Goal: Task Accomplishment & Management: Use online tool/utility

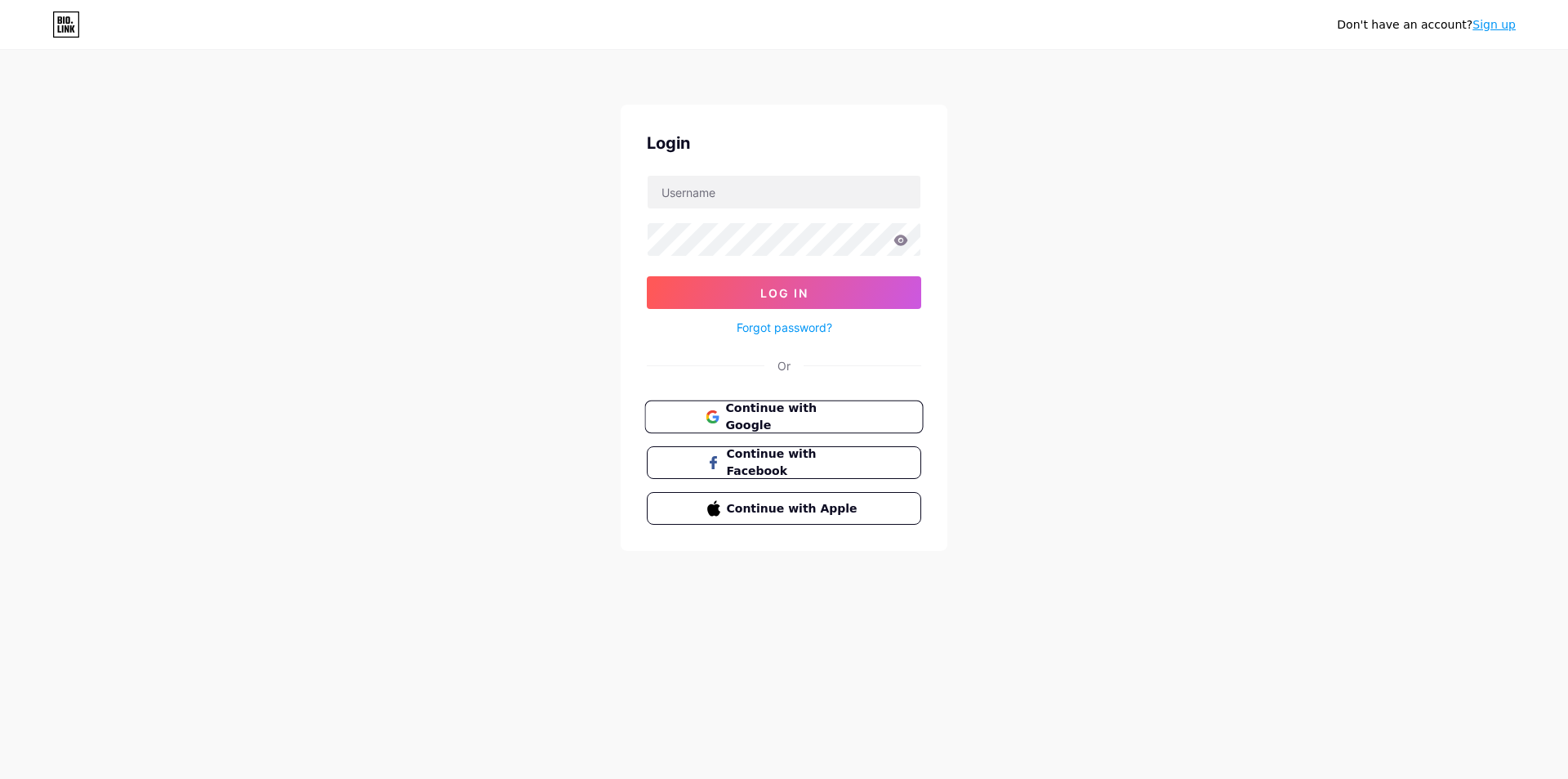
click at [727, 411] on span "Continue with Google" at bounding box center [793, 417] width 136 height 35
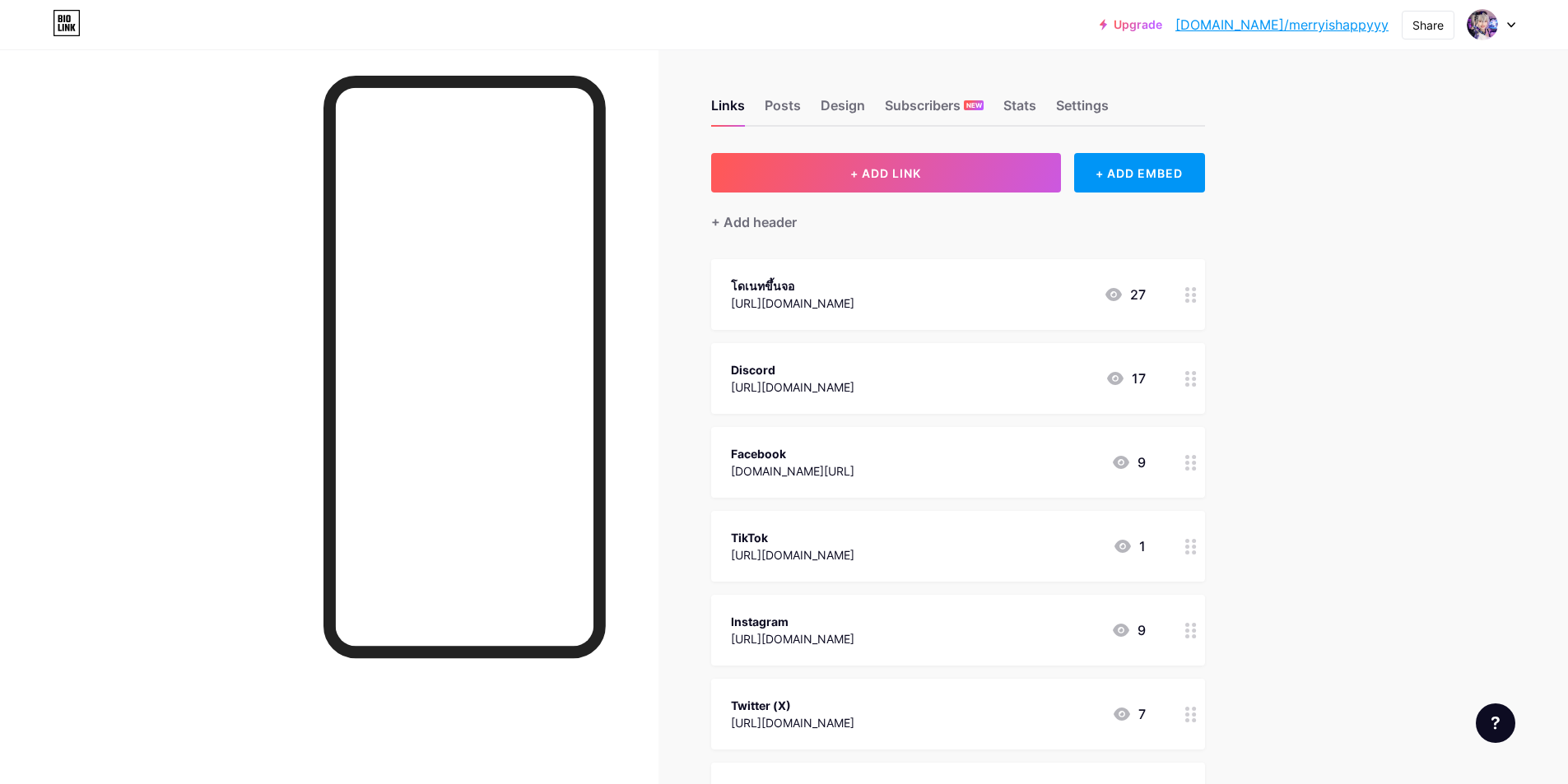
click at [698, 256] on div "Links Posts Design Subscribers NEW Stats Settings + ADD LINK + ADD EMBED + Add …" at bounding box center [636, 579] width 1274 height 1059
click at [936, 173] on button "+ ADD LINK" at bounding box center [886, 173] width 349 height 39
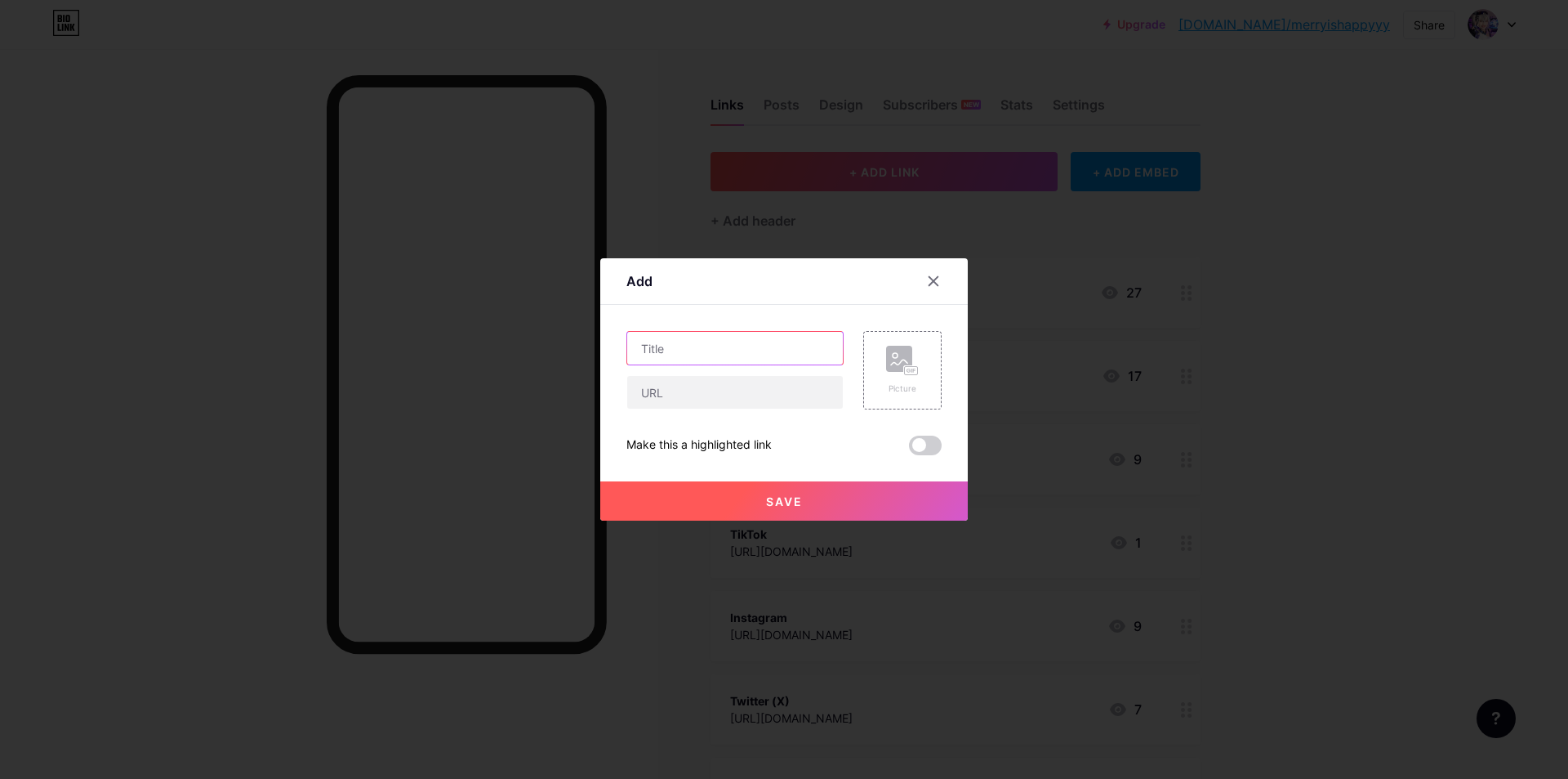
click at [737, 349] on input "text" at bounding box center [736, 348] width 215 height 32
click at [703, 390] on input "text" at bounding box center [736, 392] width 215 height 32
paste input "Download Infinity Nikki"
type input "Download Infinity Nikki"
click at [731, 351] on input "text" at bounding box center [736, 348] width 215 height 32
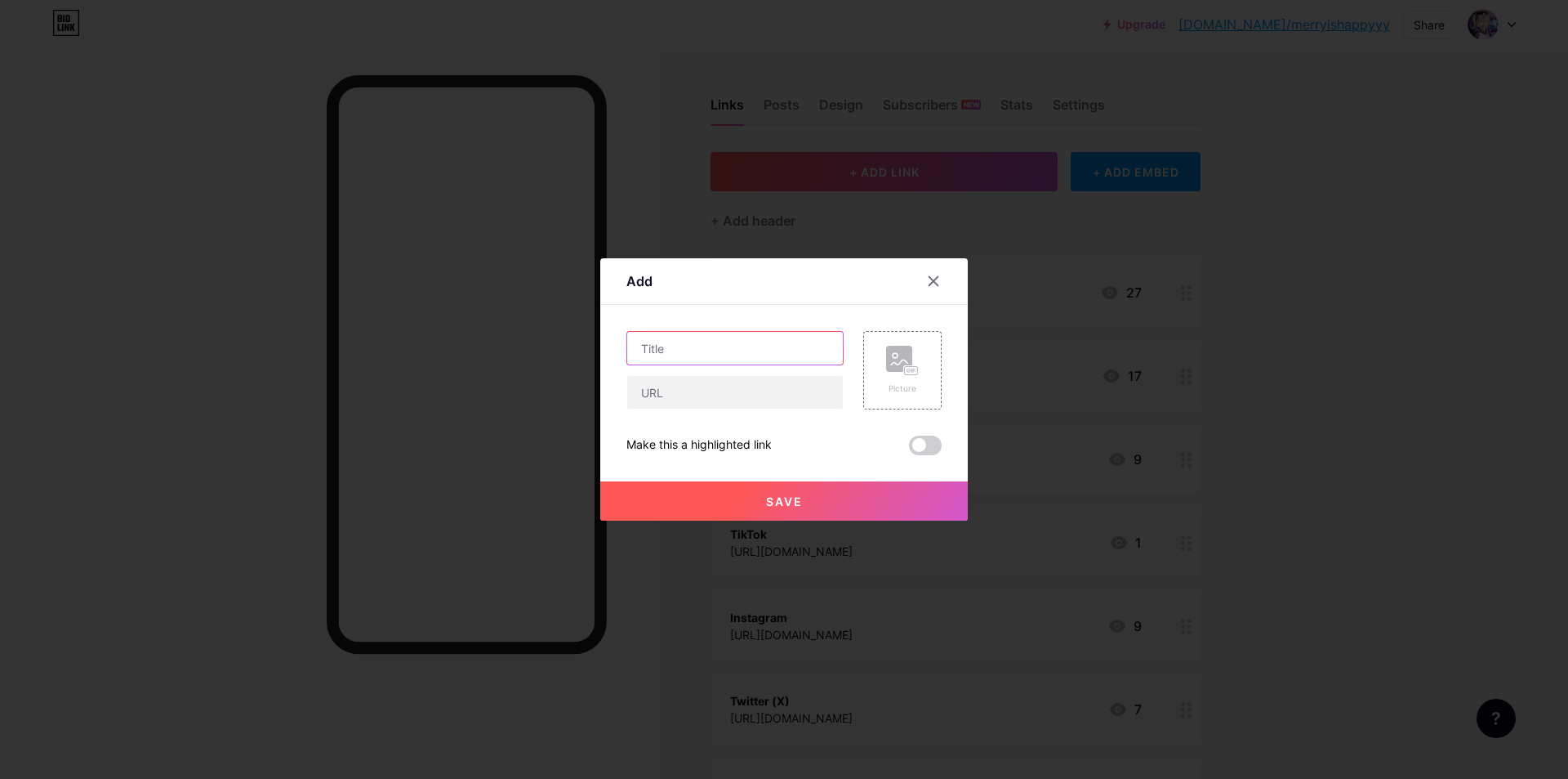
paste input "Download Infinity Nikki"
type input "Download Infinity Nikki"
